Goal: Task Accomplishment & Management: Complete application form

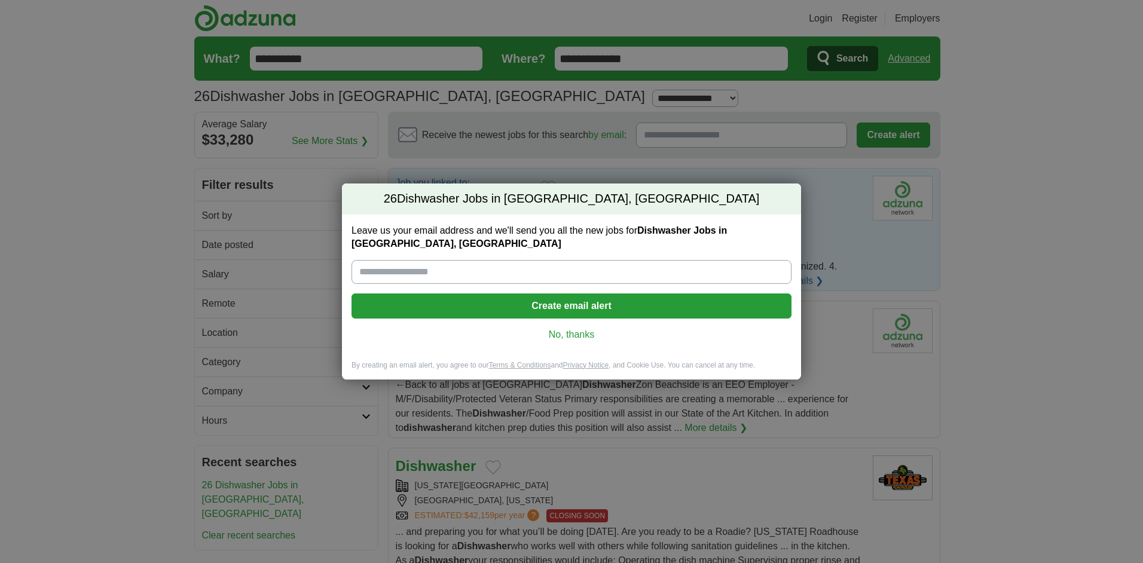
click at [367, 270] on input "Leave us your email address and we'll send you all the new jobs for Dishwasher …" at bounding box center [571, 272] width 440 height 24
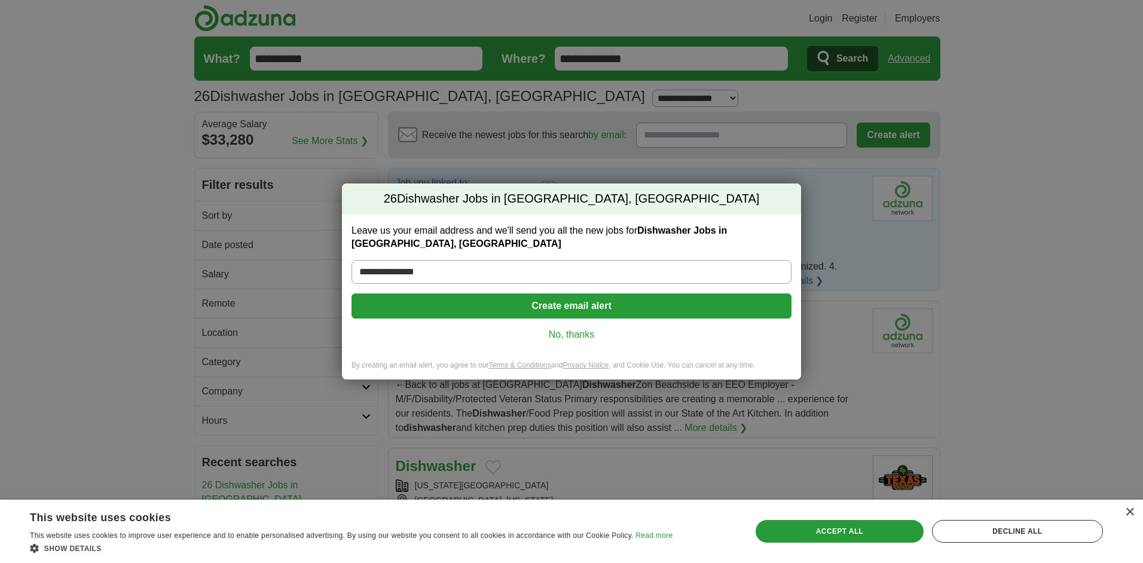
type input "**********"
click at [557, 302] on button "Create email alert" at bounding box center [571, 305] width 440 height 25
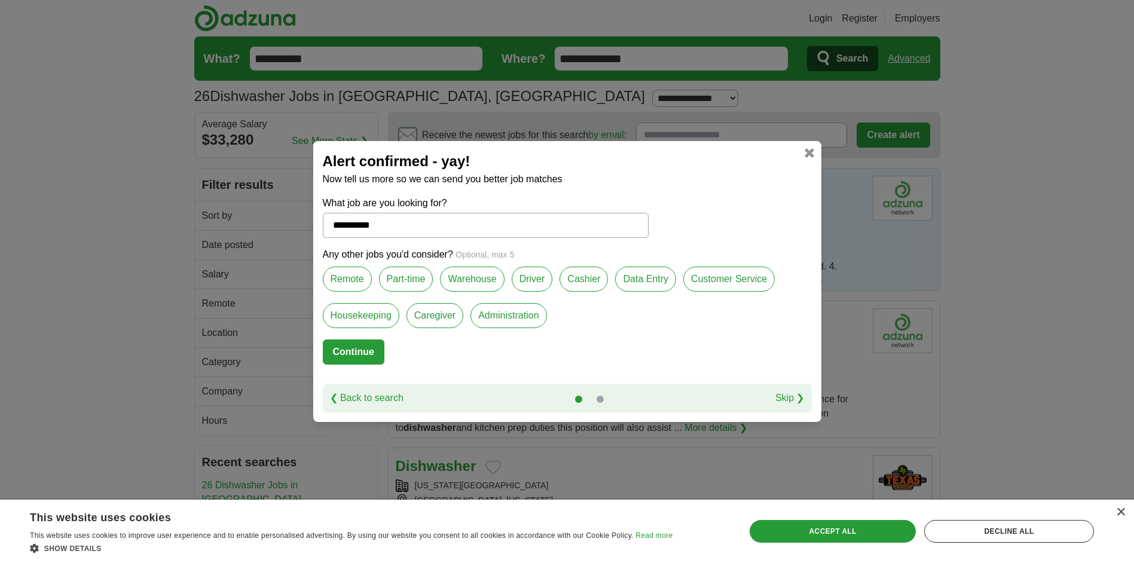
click at [340, 274] on label "Remote" at bounding box center [347, 279] width 49 height 25
click at [429, 308] on label "Caregiver" at bounding box center [434, 315] width 57 height 25
click at [350, 345] on button "Continue" at bounding box center [354, 351] width 62 height 25
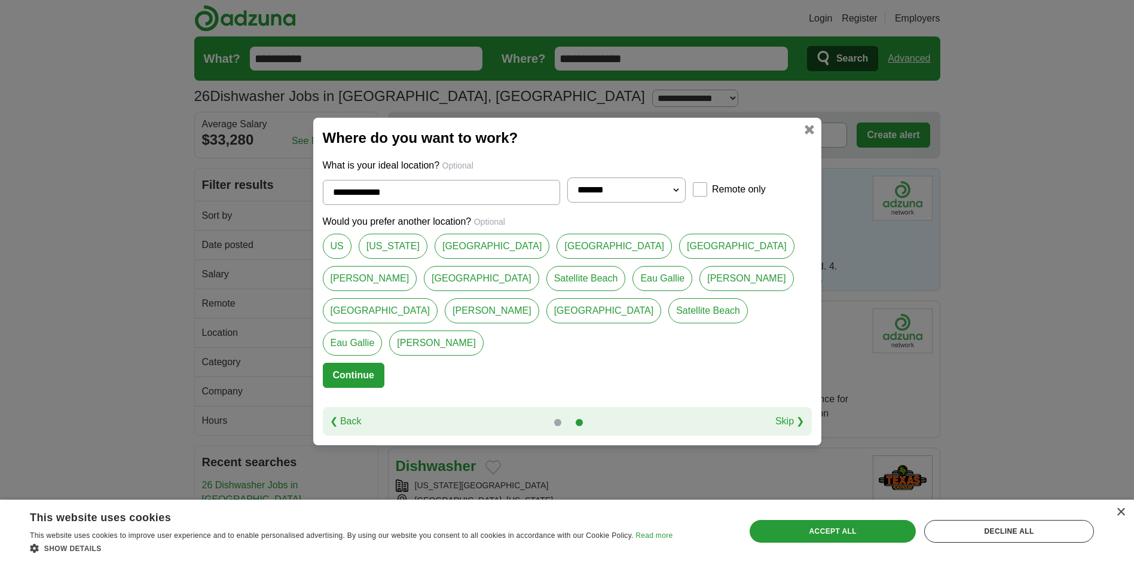
click at [808, 134] on link at bounding box center [809, 130] width 10 height 10
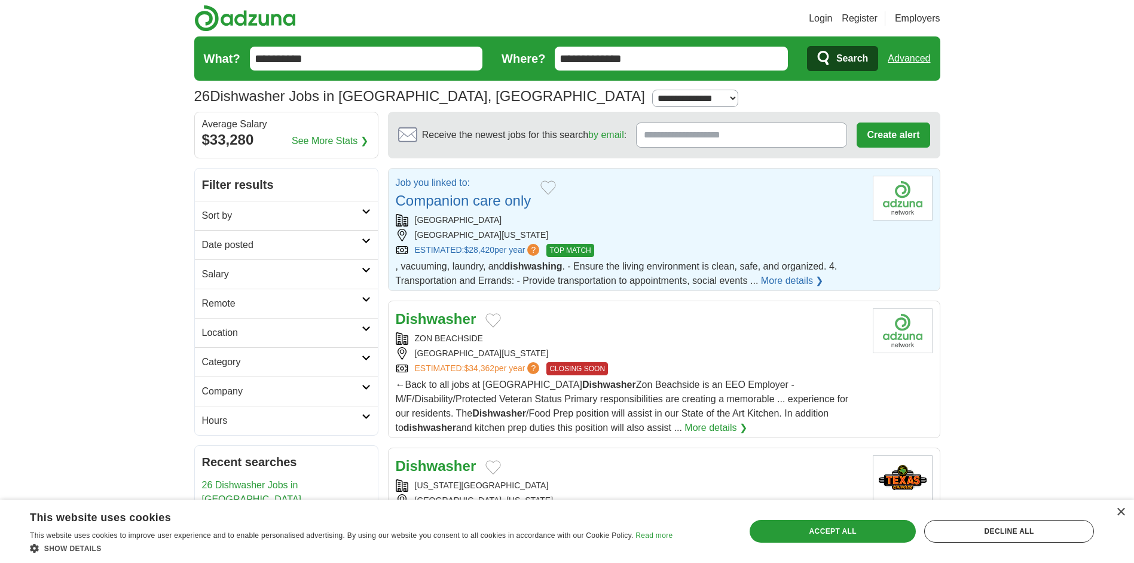
click at [452, 202] on link "Companion care only" at bounding box center [464, 200] width 136 height 16
